Goal: Navigation & Orientation: Understand site structure

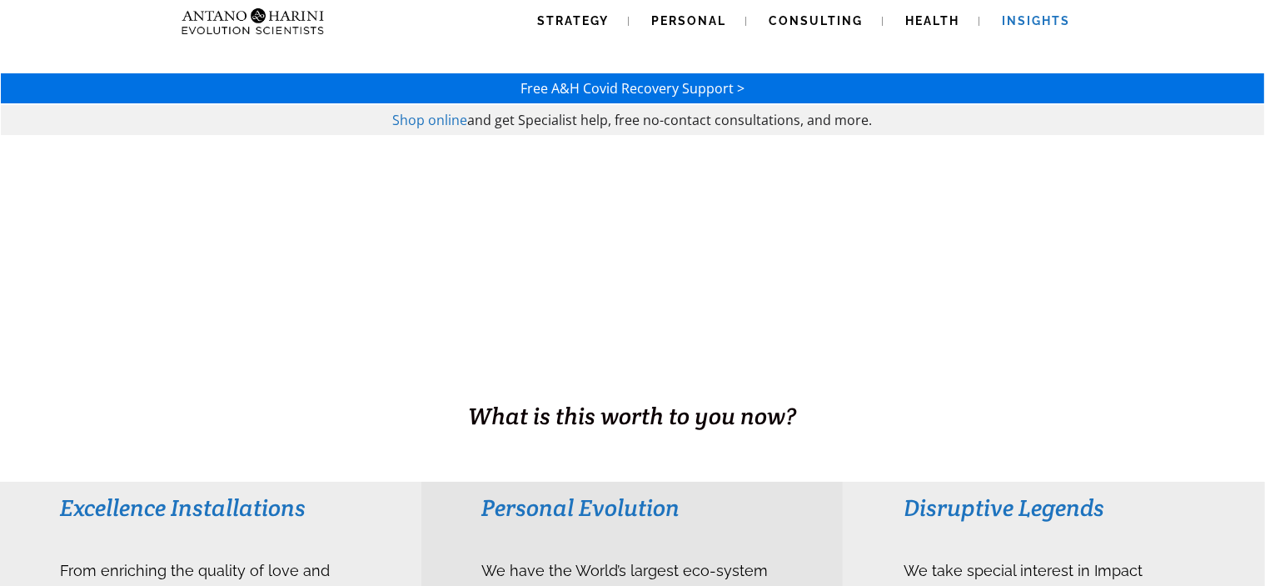
click at [1045, 24] on span "Insights" at bounding box center [1037, 20] width 68 height 13
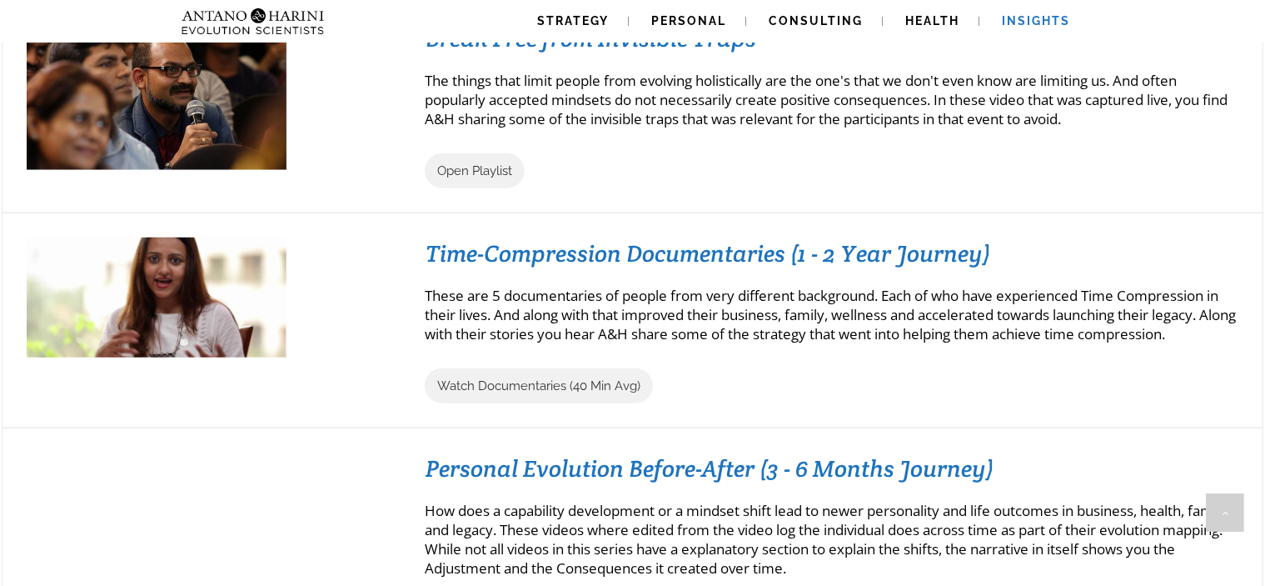
scroll to position [1571, 0]
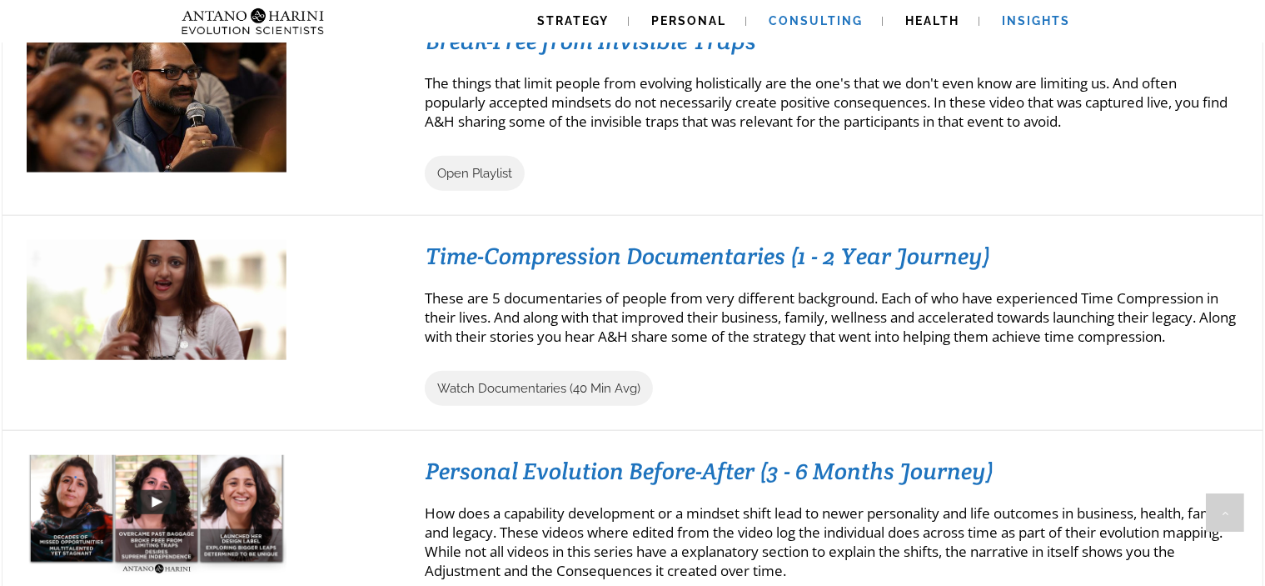
click at [841, 17] on span "Consulting" at bounding box center [817, 20] width 94 height 13
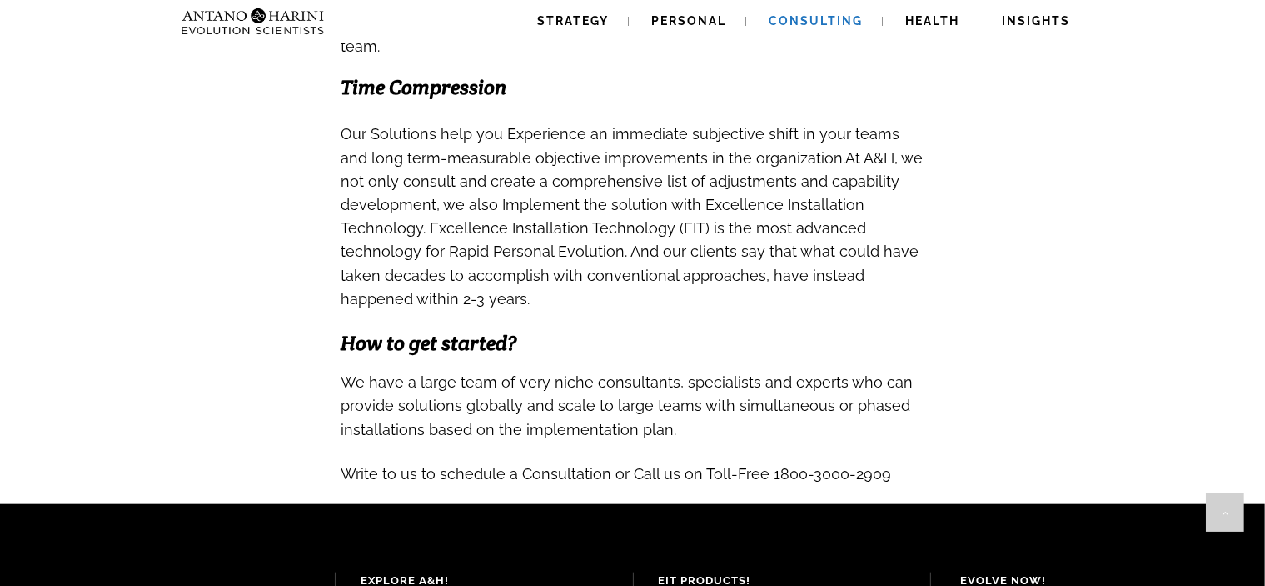
scroll to position [1578, 0]
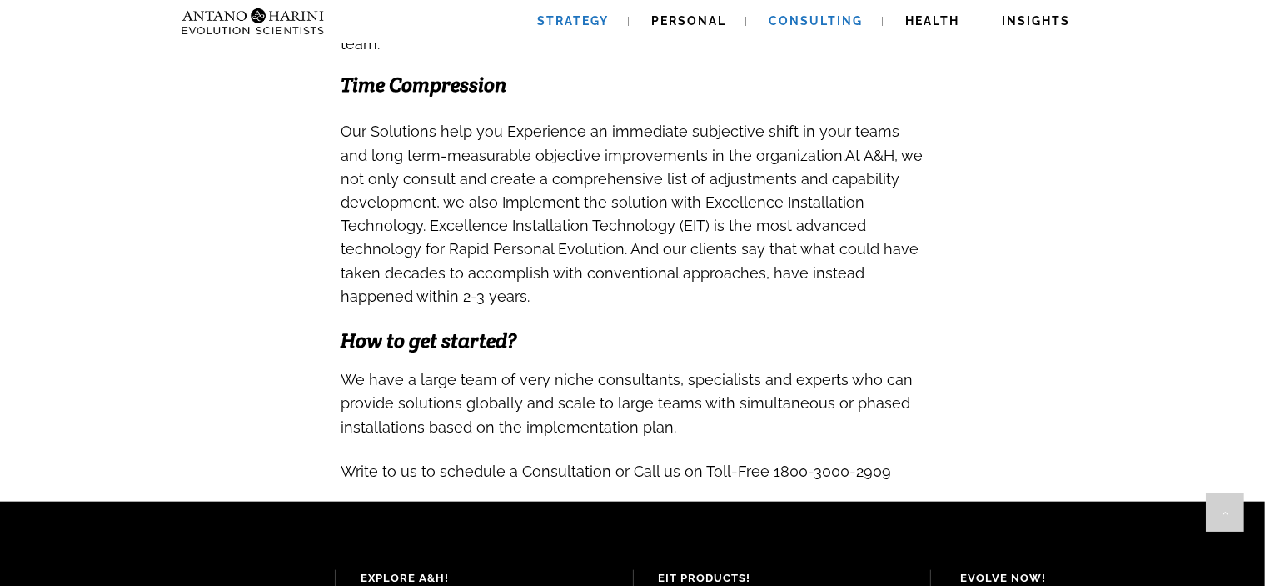
click at [597, 17] on span "Strategy" at bounding box center [574, 20] width 72 height 13
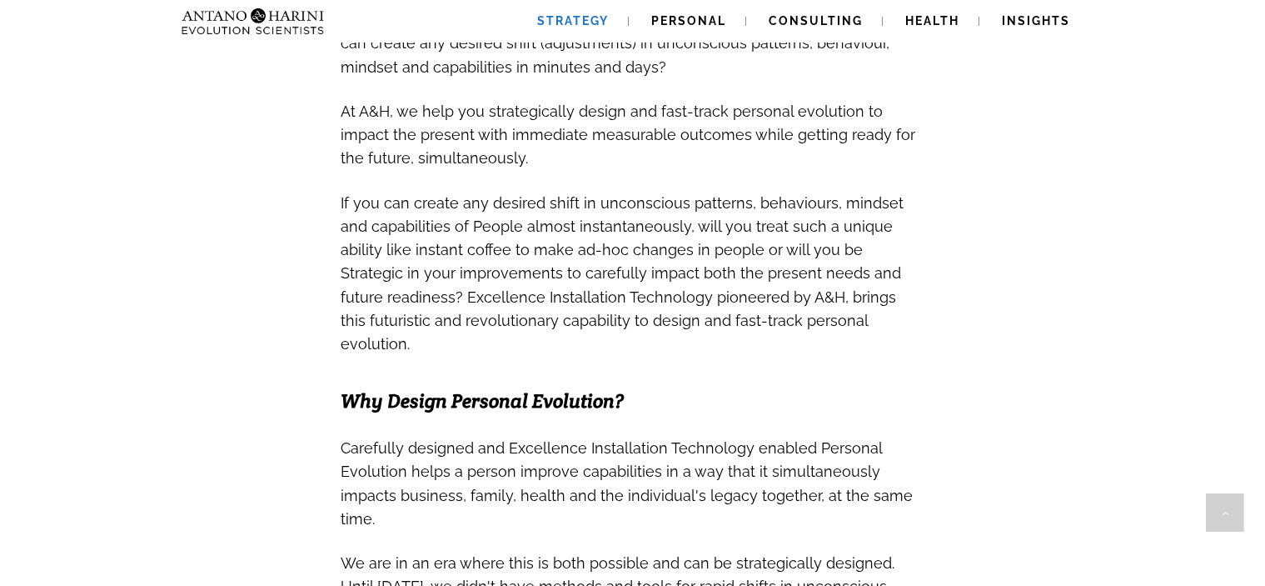
scroll to position [759, 0]
